Goal: Task Accomplishment & Management: Manage account settings

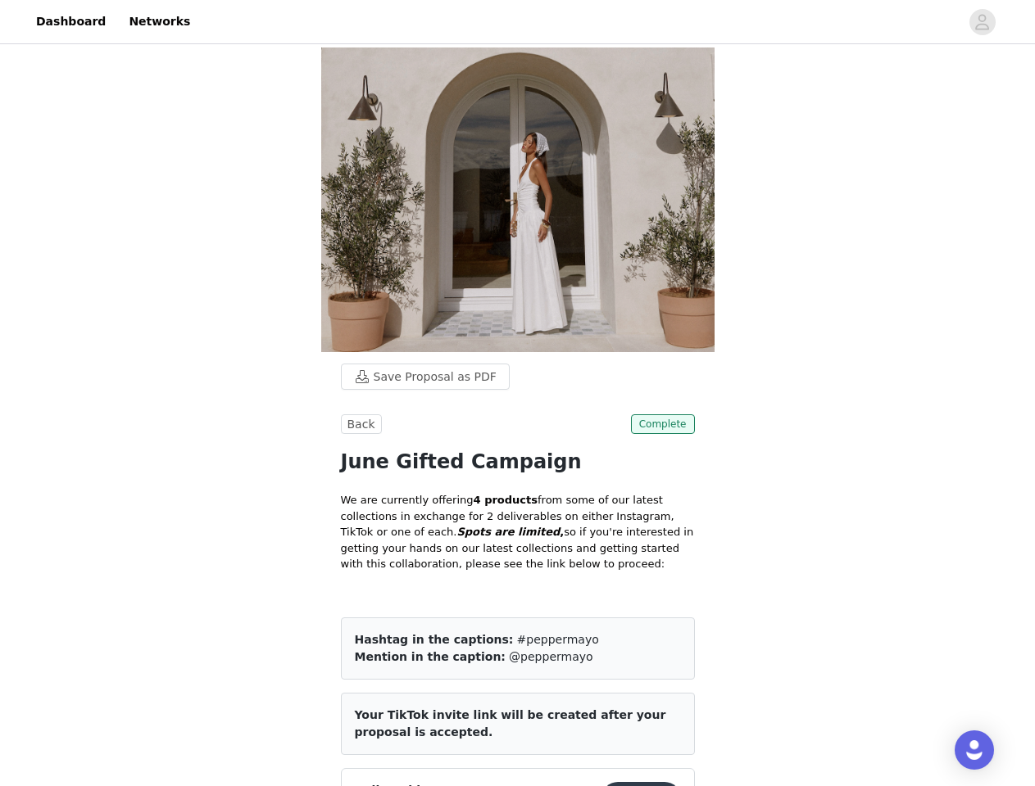
click at [517, 415] on div "Back Complete June Gifted Campaign We are currently offering 4 products from so…" at bounding box center [518, 585] width 354 height 341
click at [517, 22] on div at bounding box center [579, 21] width 759 height 37
click at [982, 22] on icon "avatar" at bounding box center [982, 22] width 16 height 26
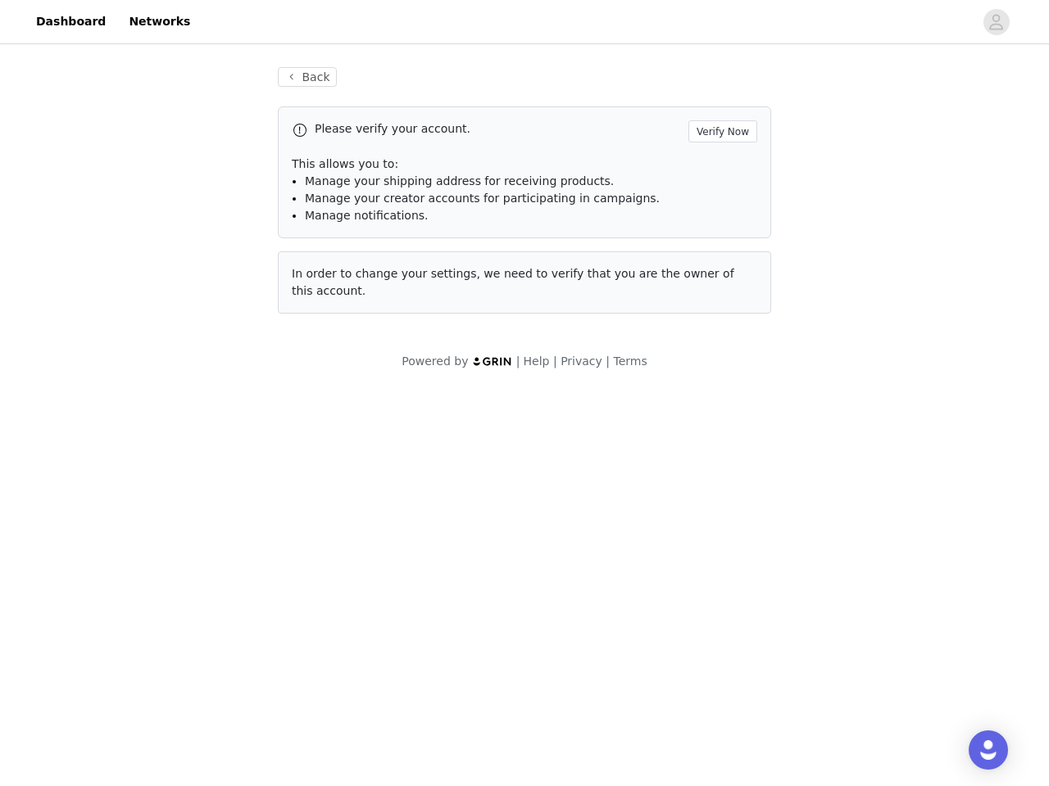
click at [417, 90] on div "Back Please verify your account. Verify Now This allows you to: Manage your shi…" at bounding box center [524, 191] width 533 height 286
click at [359, 138] on div "Please verify your account. Verify Now" at bounding box center [524, 131] width 465 height 22
click at [664, 138] on div "Please verify your account. Verify Now" at bounding box center [524, 131] width 465 height 22
click at [518, 525] on body "Dashboard Networks Back Please verify your account. Verify Now This allows you …" at bounding box center [524, 393] width 1049 height 786
click at [644, 512] on body "Dashboard Networks Back Please verify your account. Verify Now This allows you …" at bounding box center [524, 393] width 1049 height 786
